Goal: Navigation & Orientation: Find specific page/section

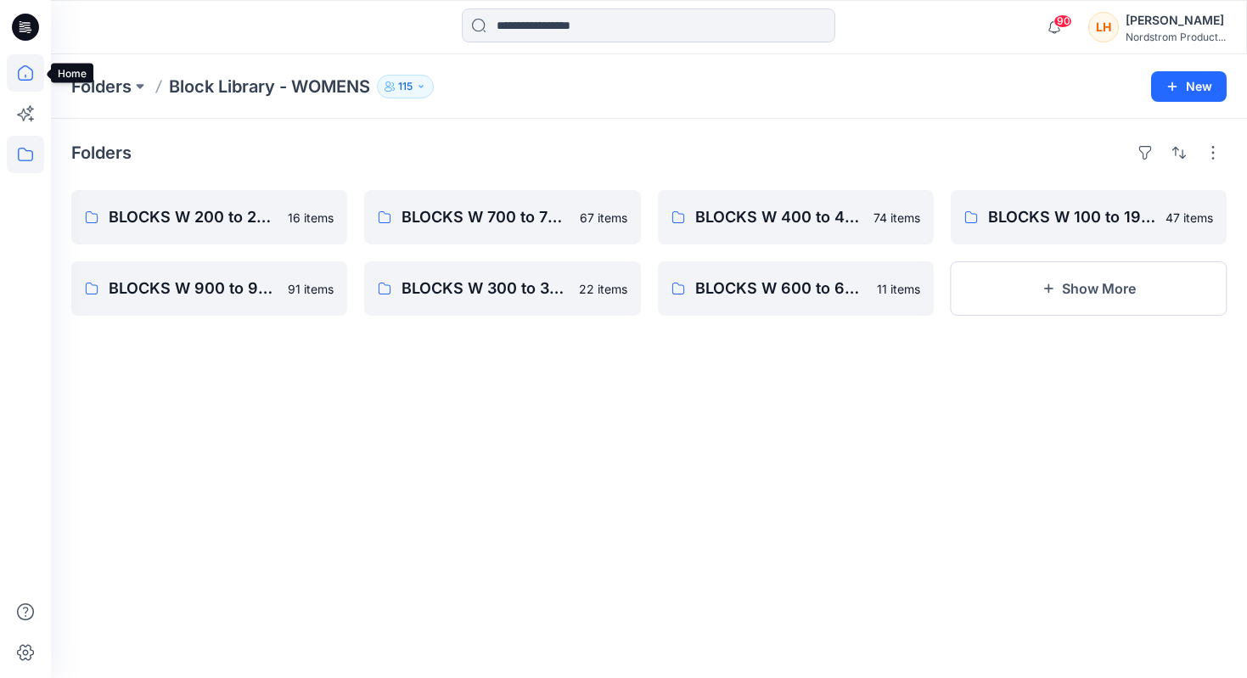
click at [36, 74] on icon at bounding box center [25, 72] width 37 height 37
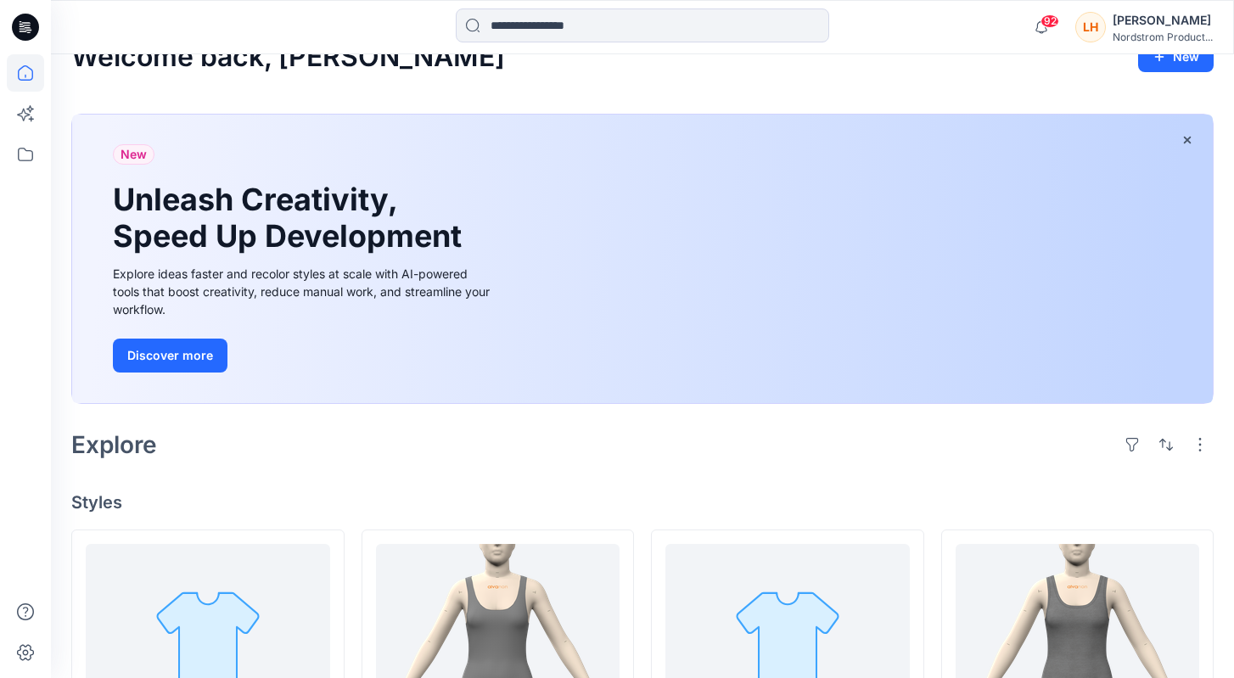
scroll to position [8, 0]
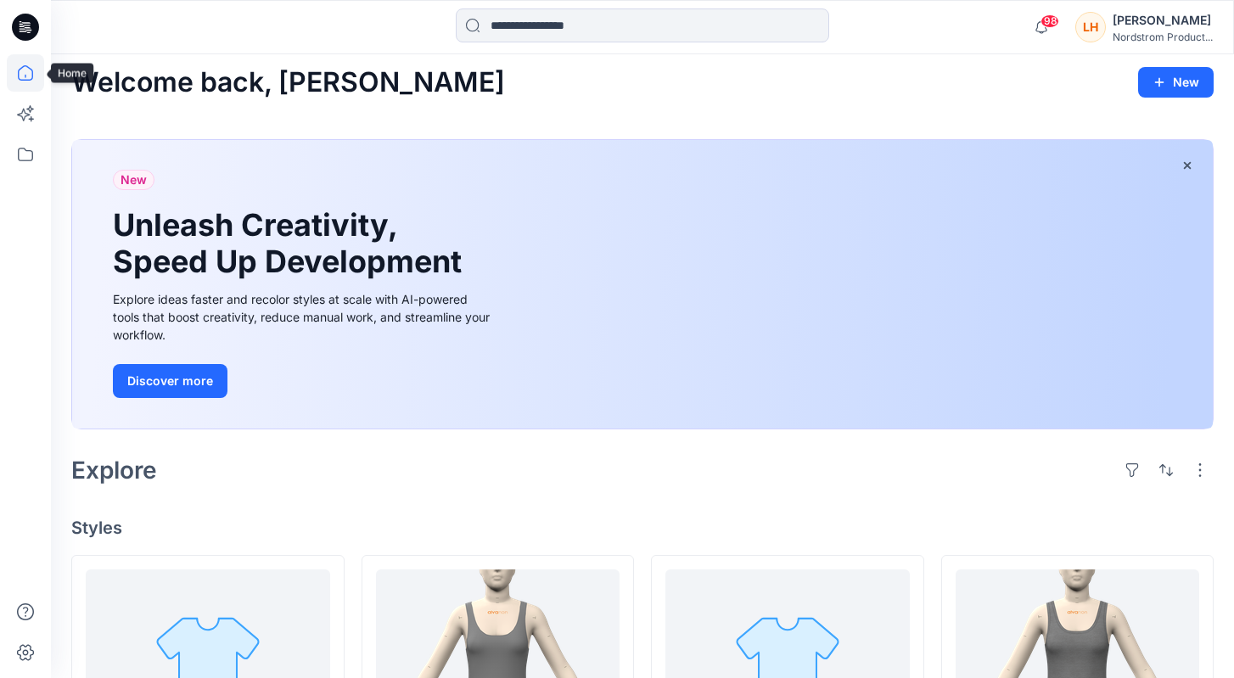
click at [40, 71] on icon at bounding box center [25, 72] width 37 height 37
click at [36, 71] on icon at bounding box center [25, 72] width 37 height 37
click at [22, 147] on icon at bounding box center [25, 154] width 37 height 37
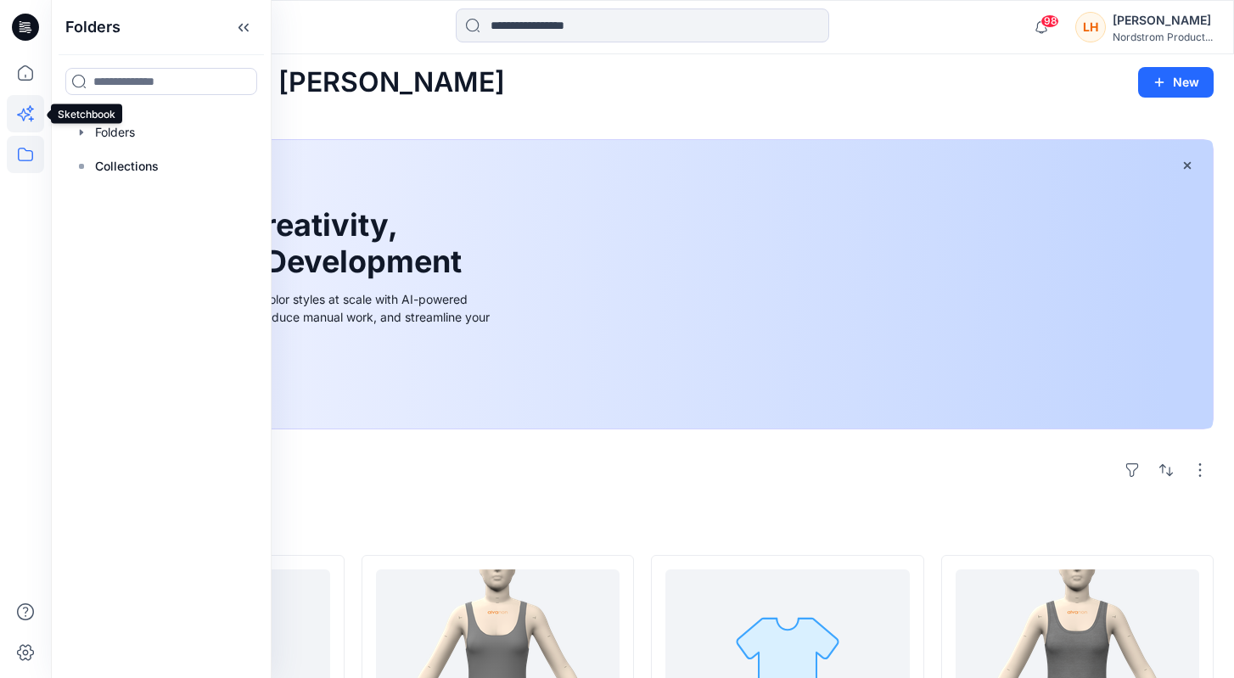
click at [23, 110] on icon at bounding box center [25, 113] width 37 height 37
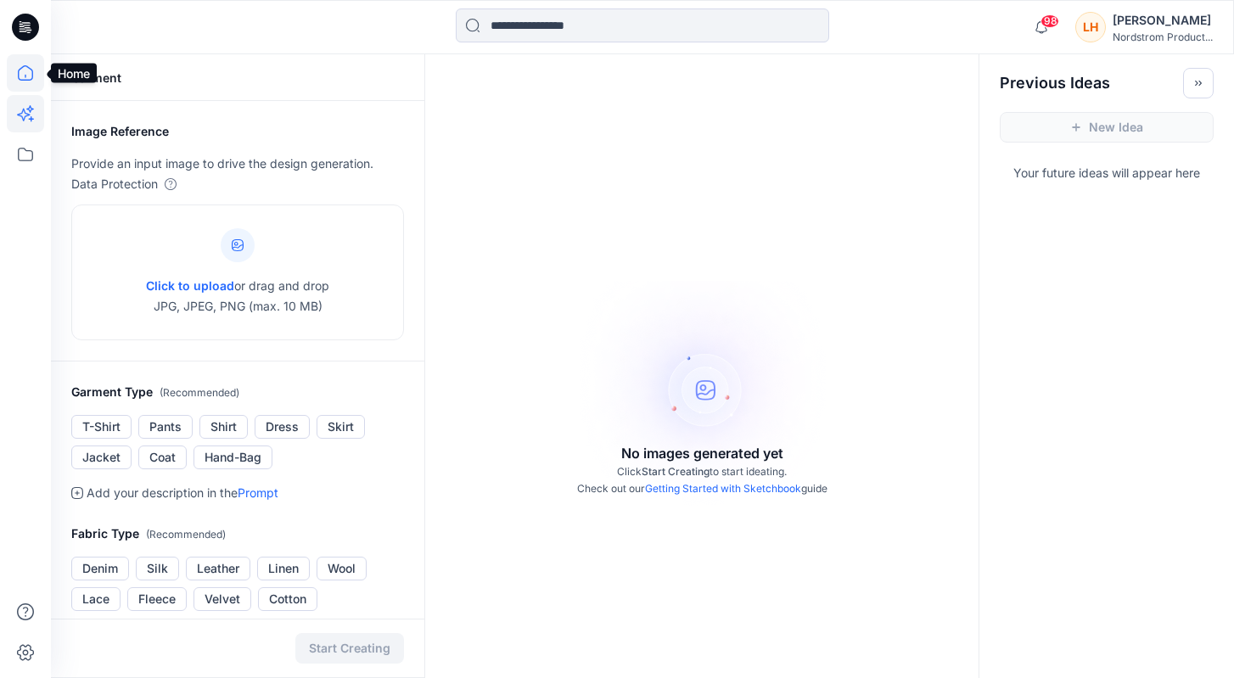
click at [25, 80] on icon at bounding box center [25, 72] width 37 height 37
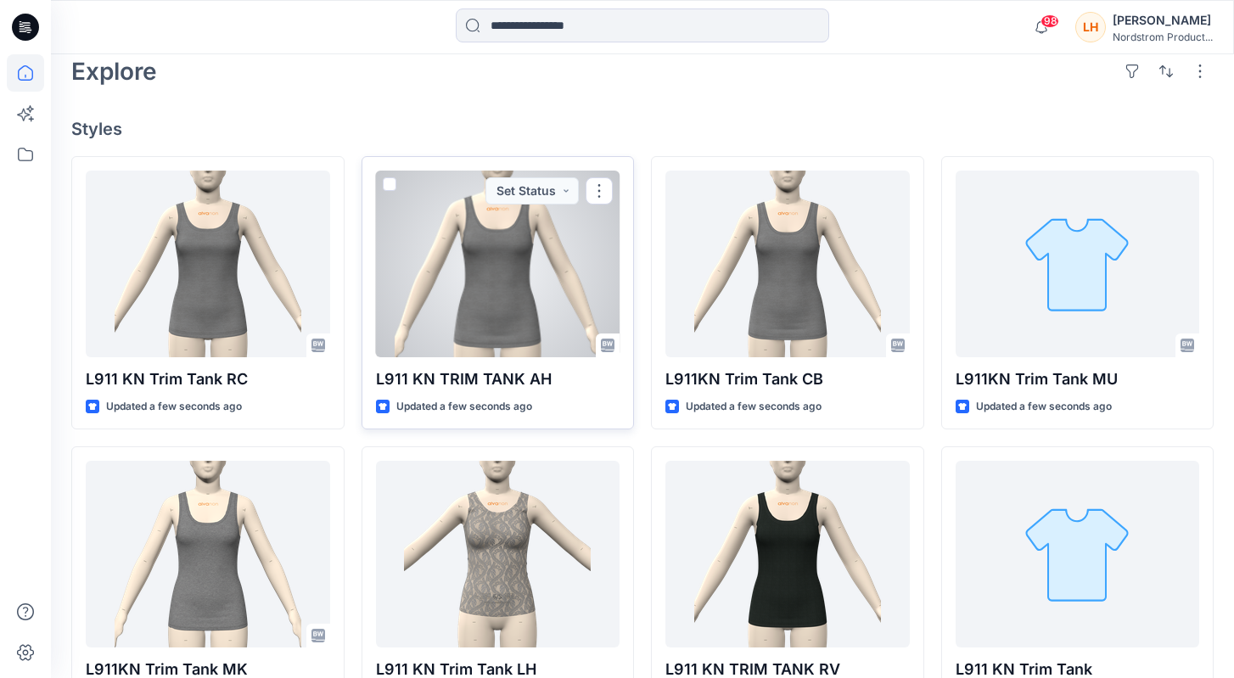
scroll to position [504, 0]
